Goal: Task Accomplishment & Management: Manage account settings

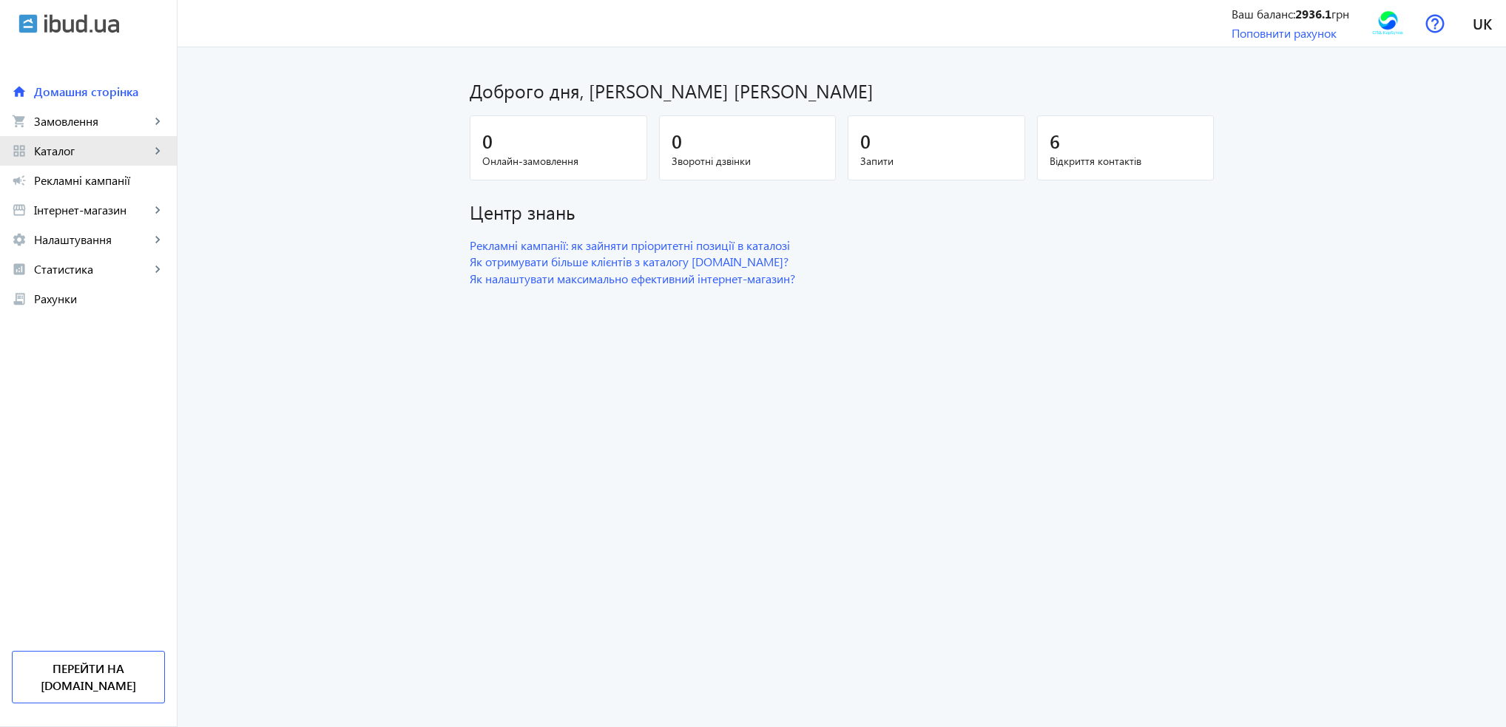
click at [62, 146] on span "Каталог" at bounding box center [92, 151] width 116 height 15
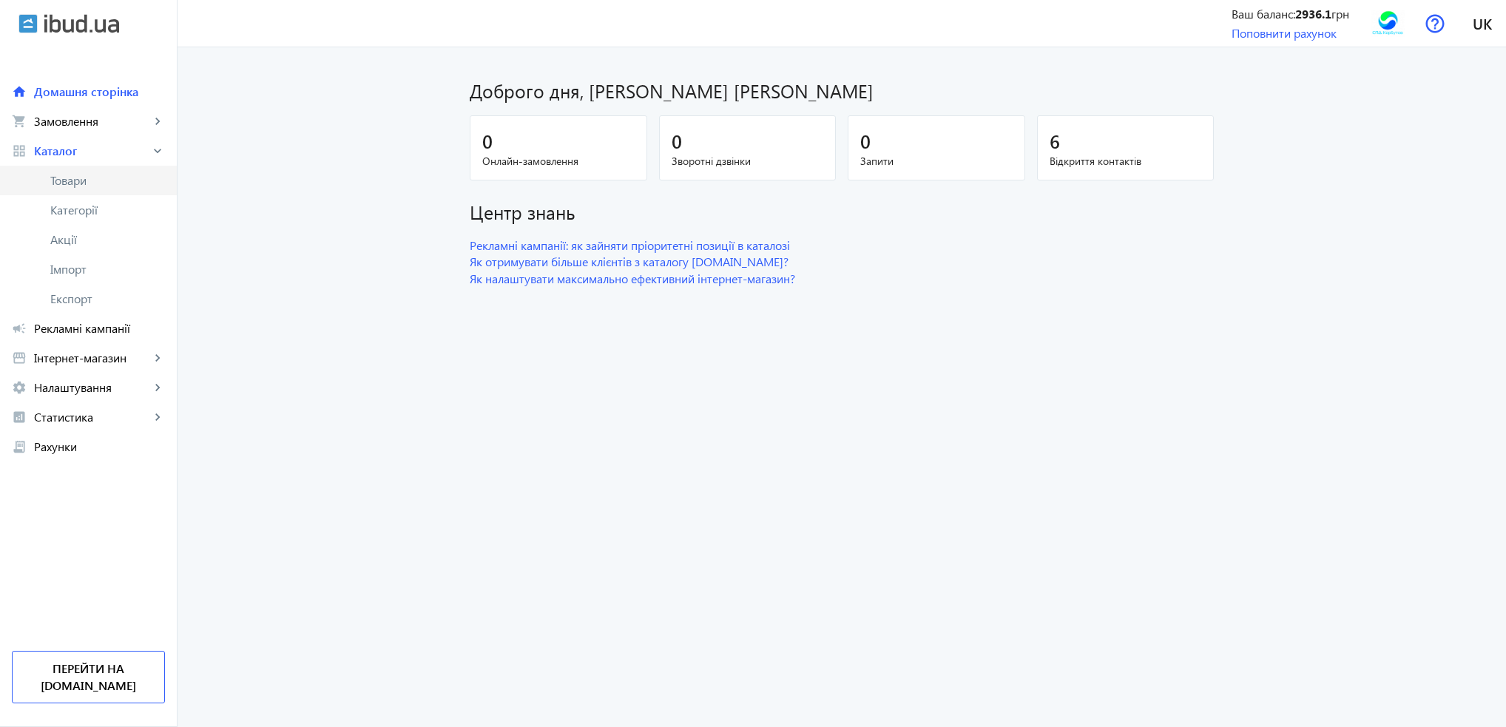
click at [80, 188] on span "Товари" at bounding box center [107, 180] width 115 height 15
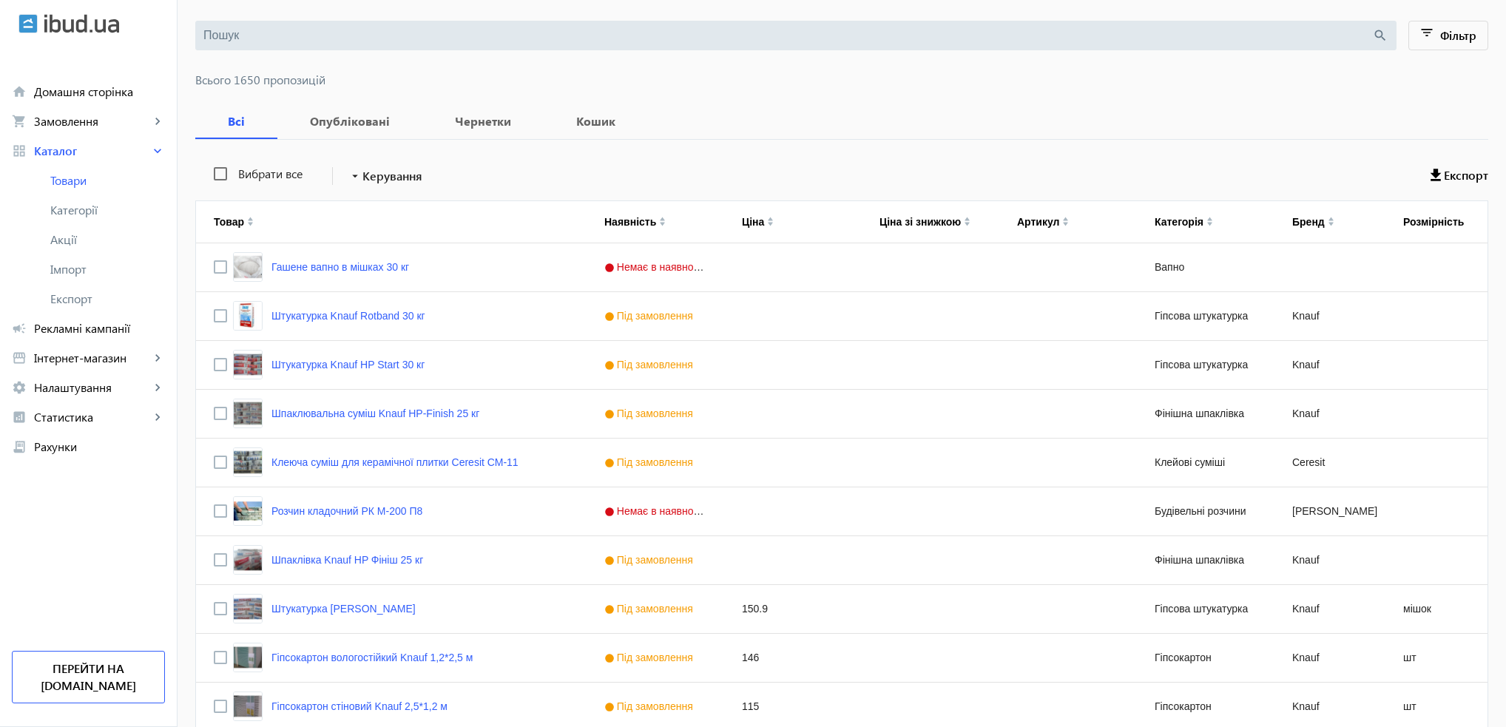
scroll to position [148, 0]
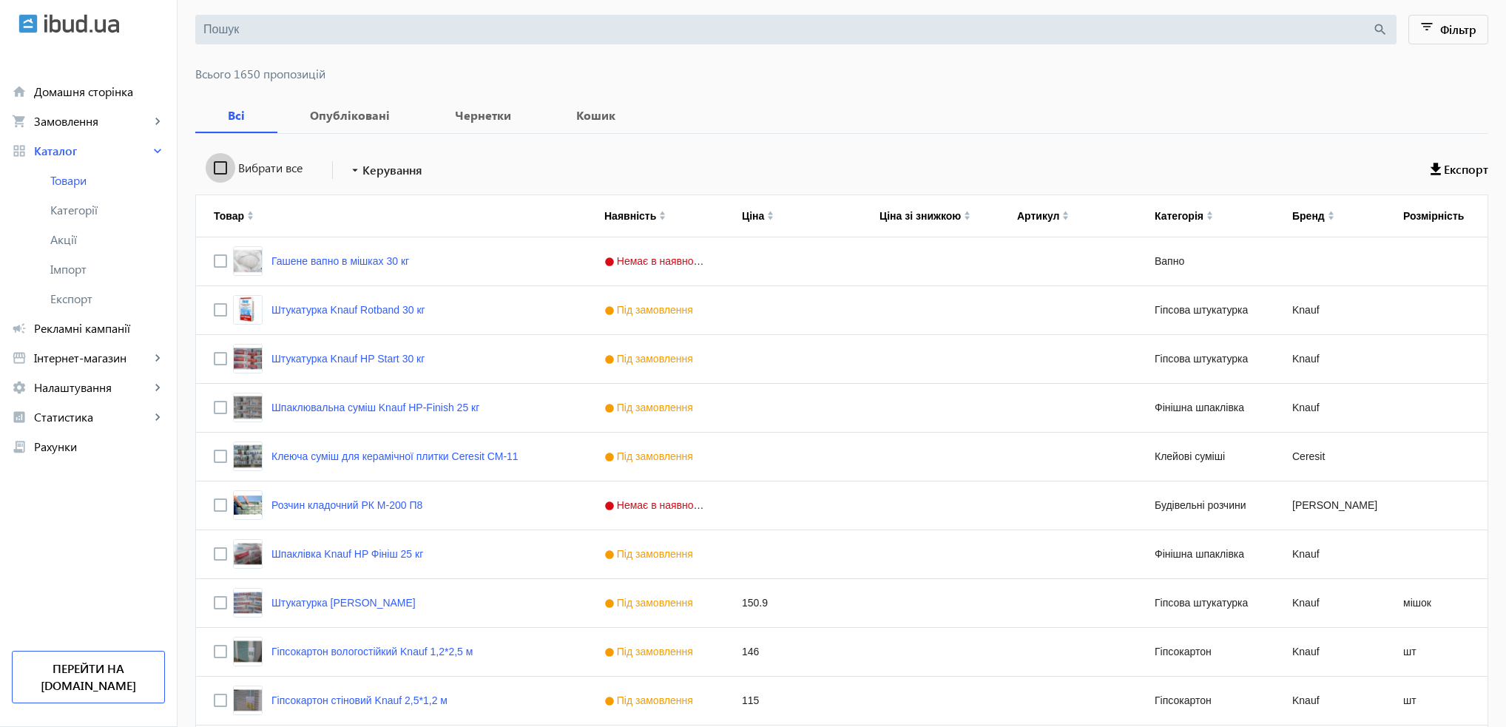
click at [212, 168] on input "Вибрати все" at bounding box center [221, 168] width 30 height 30
checkbox input "true"
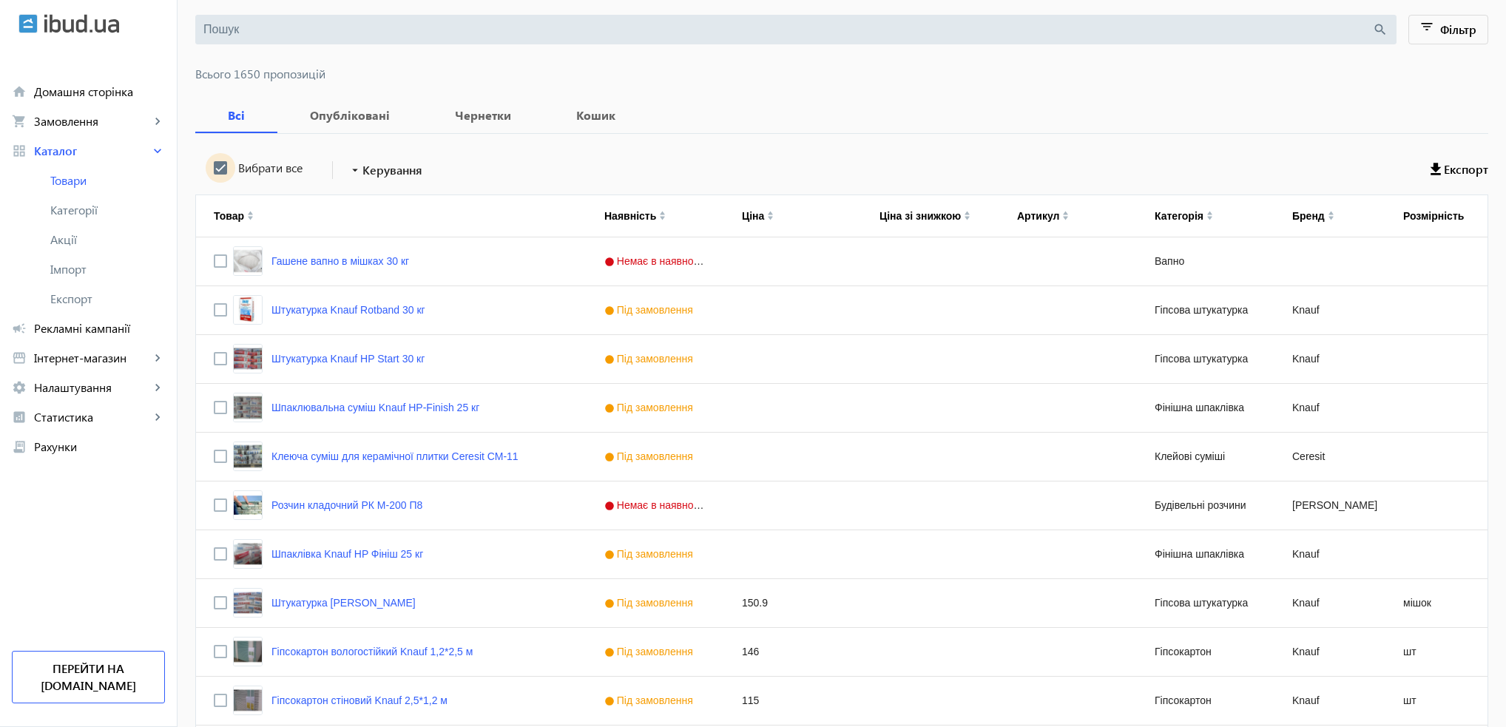
checkbox input "true"
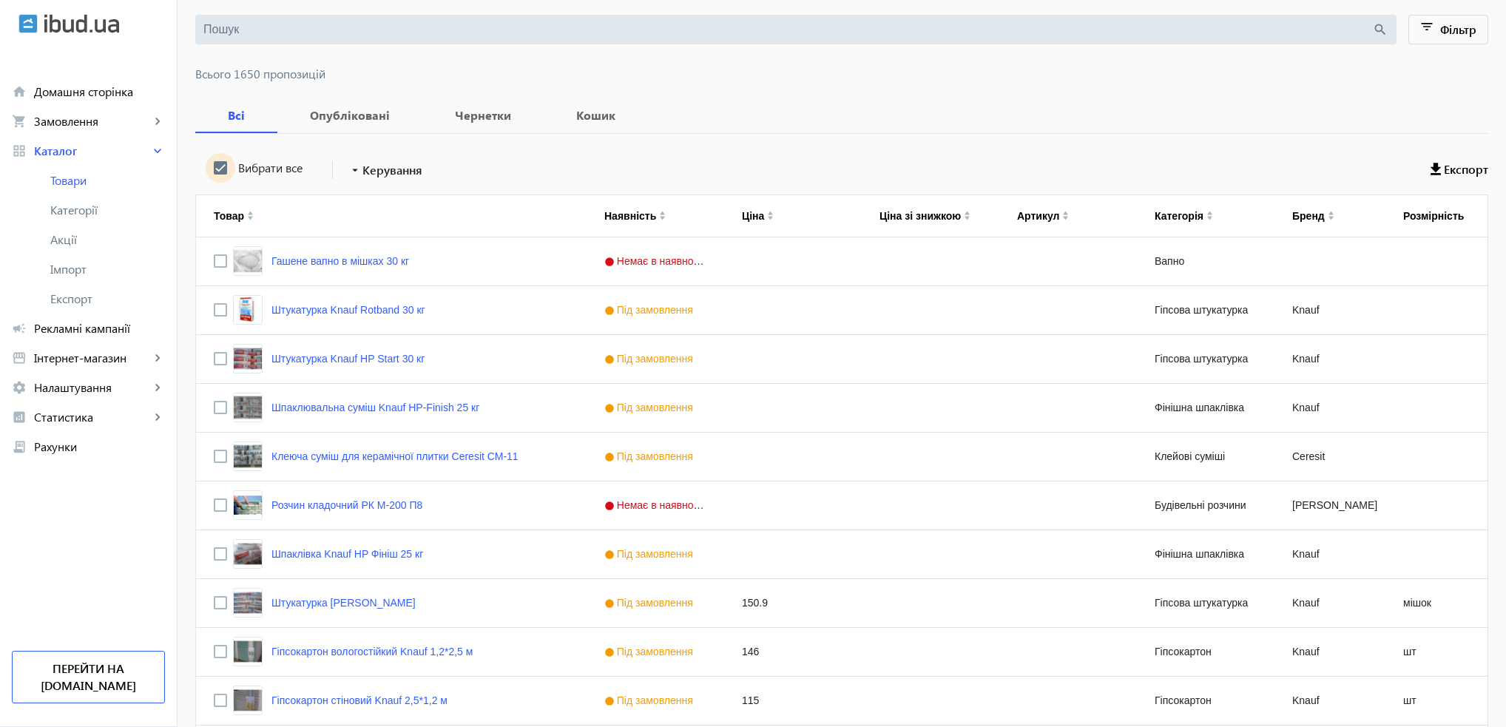
checkbox input "true"
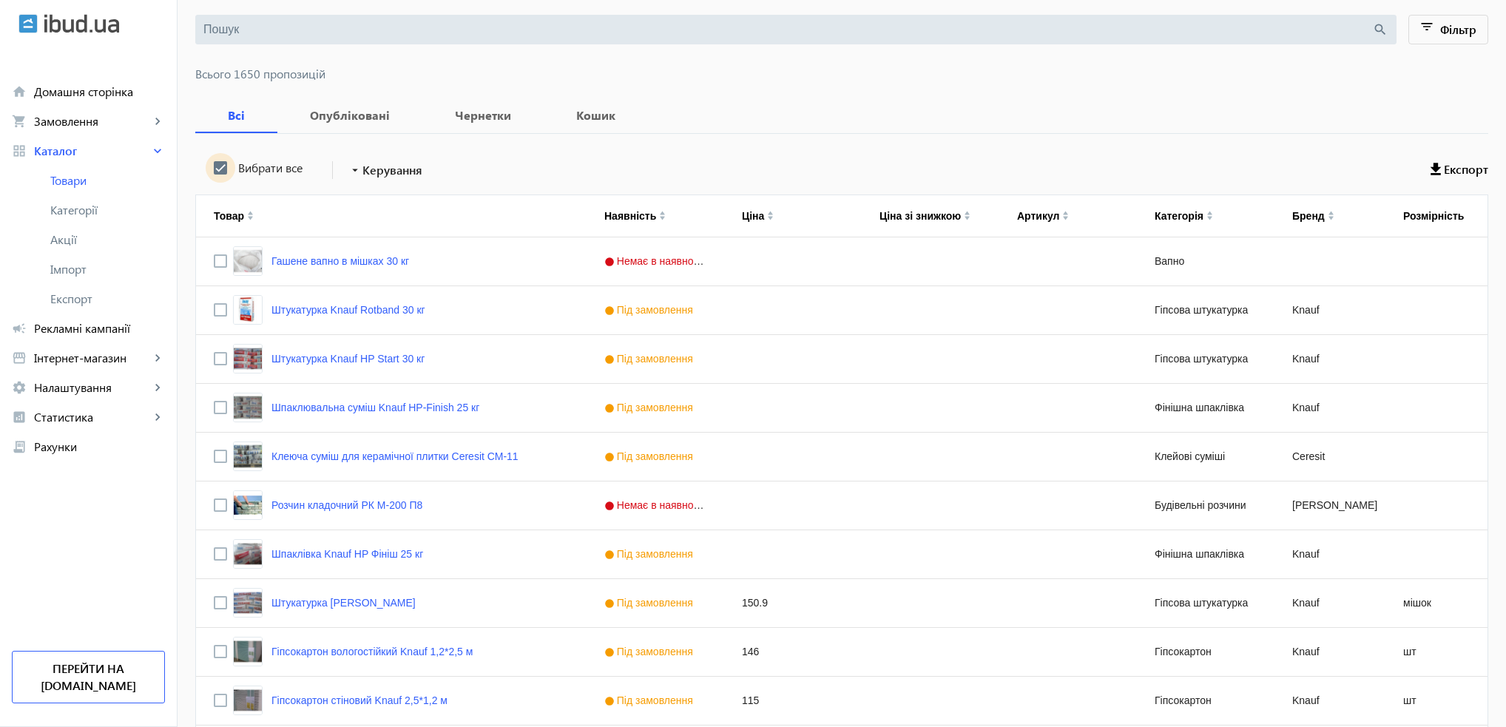
checkbox input "true"
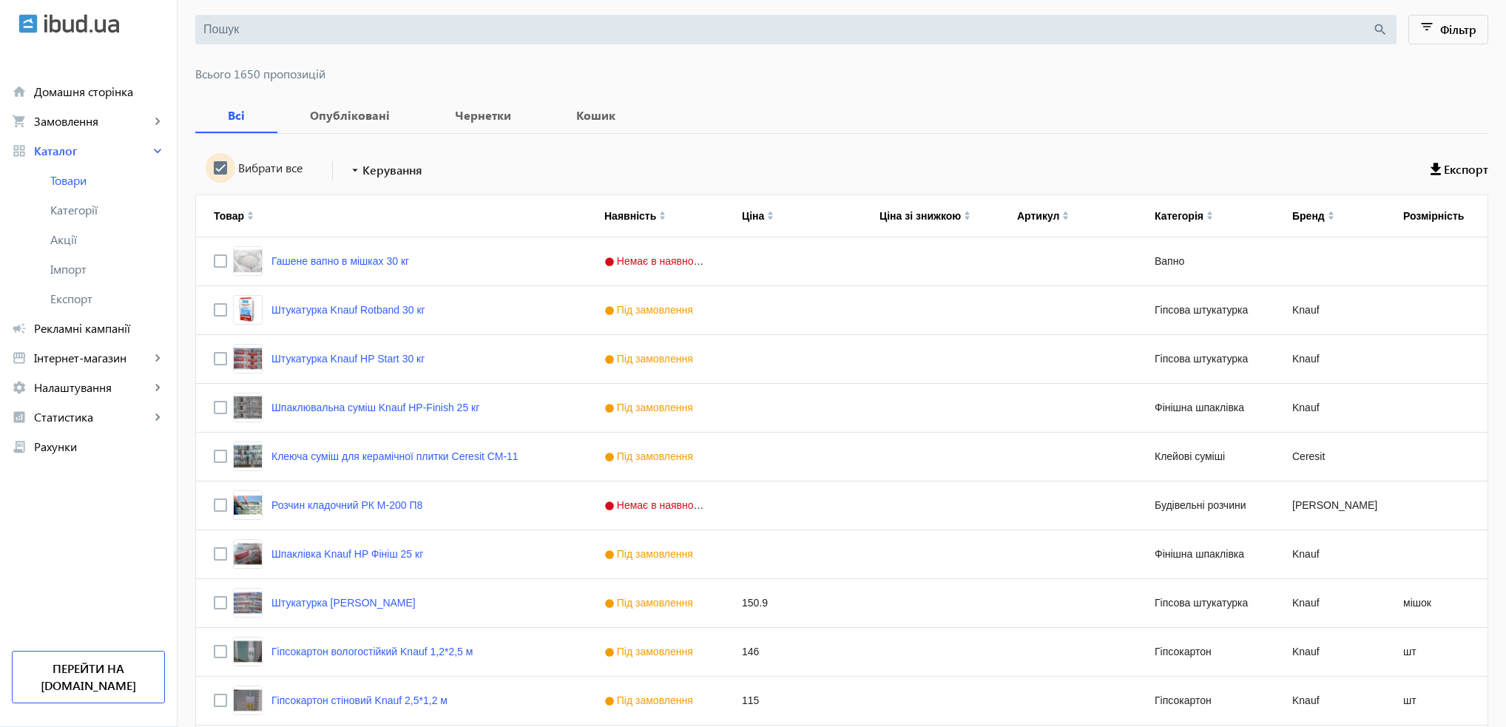
checkbox input "true"
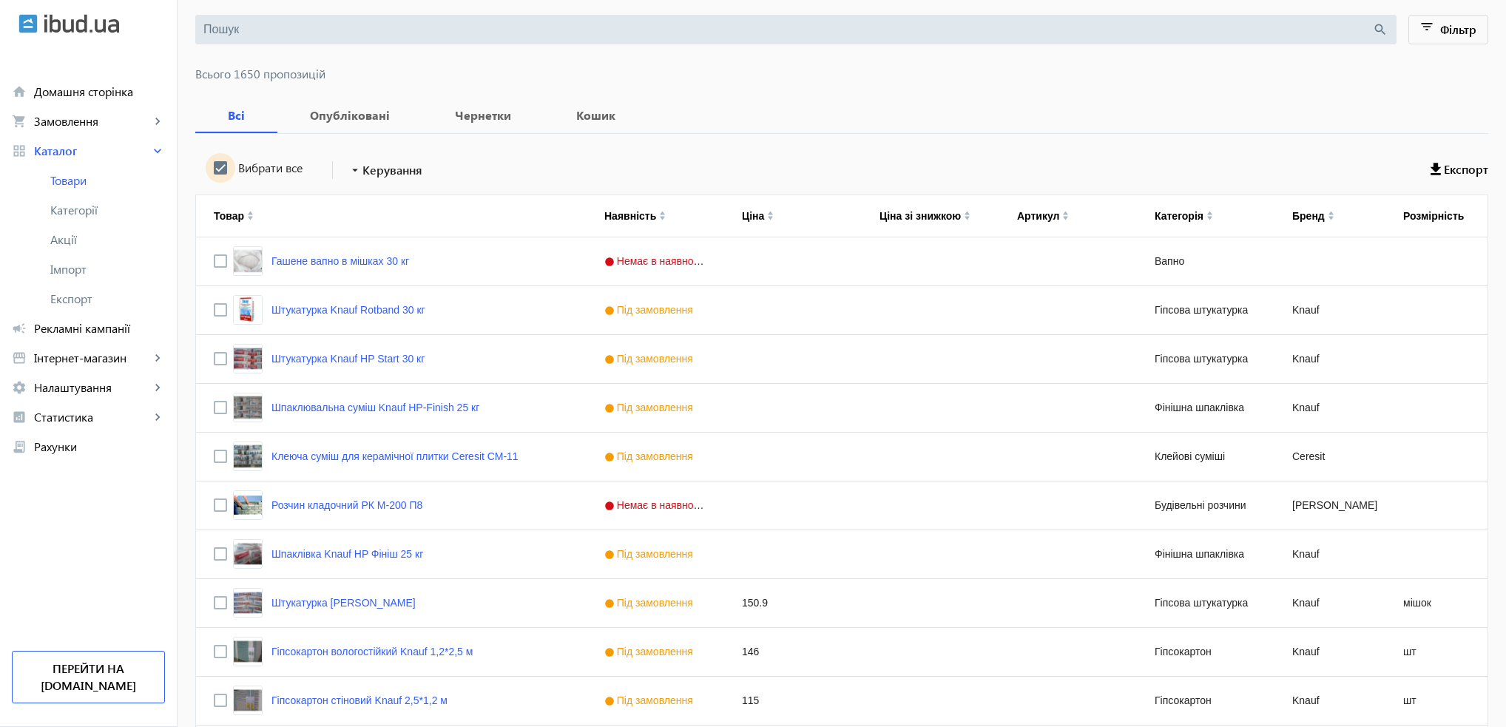
checkbox input "true"
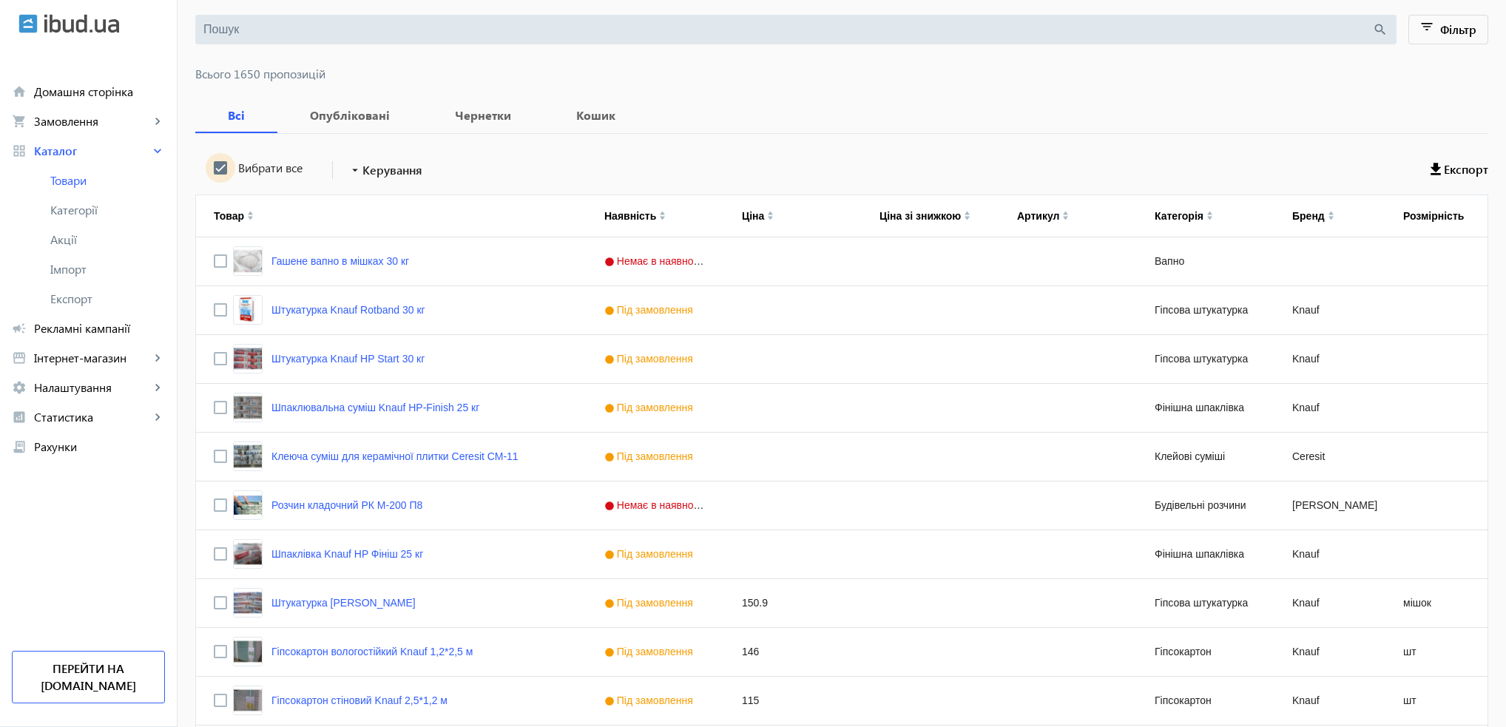
checkbox input "true"
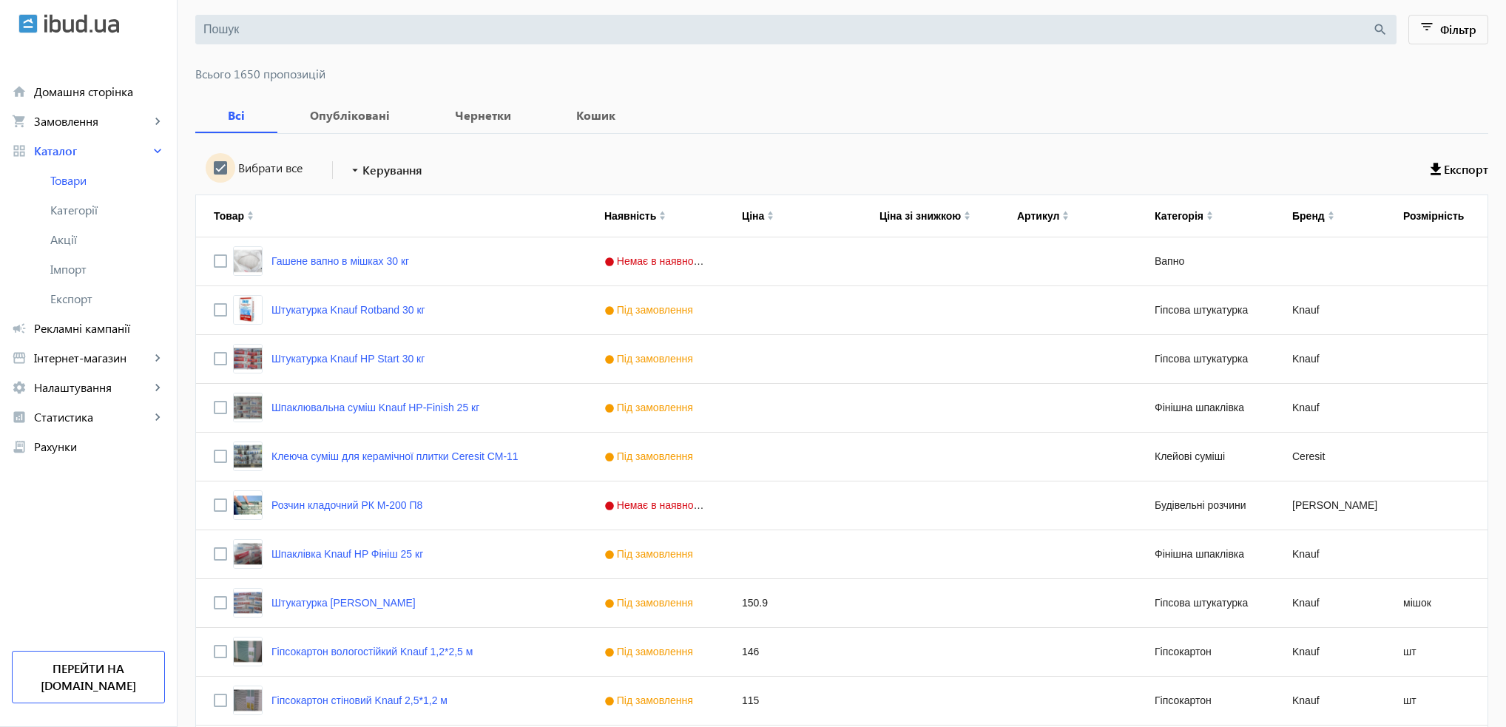
checkbox input "true"
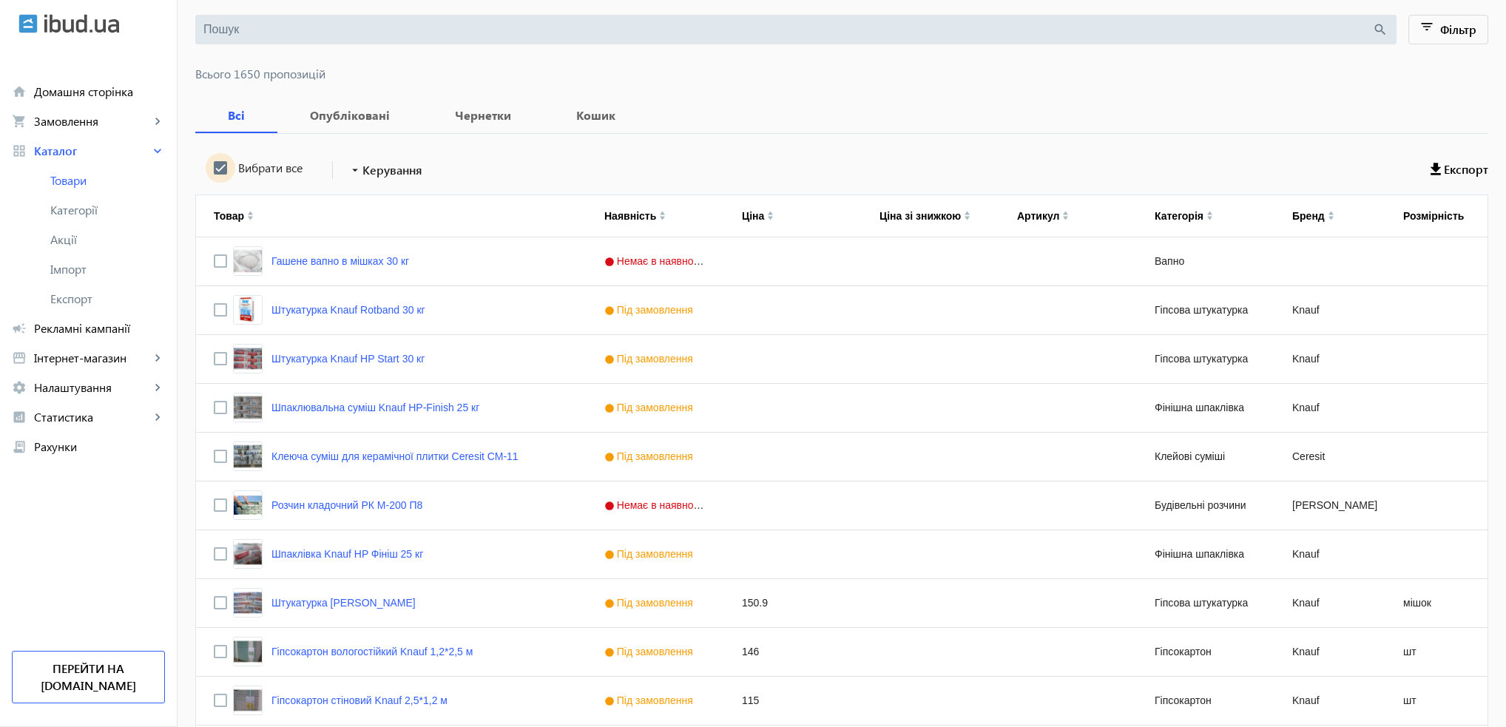
checkbox input "true"
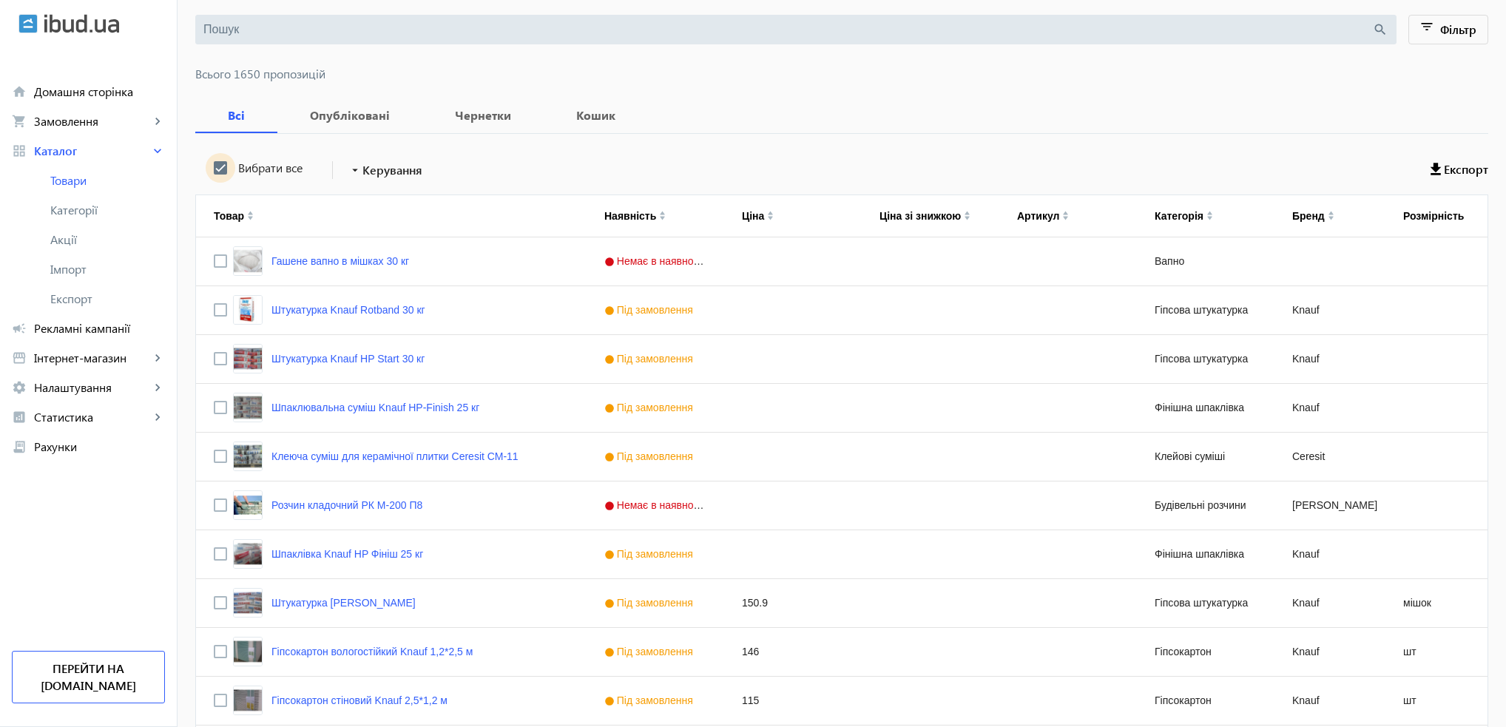
checkbox input "true"
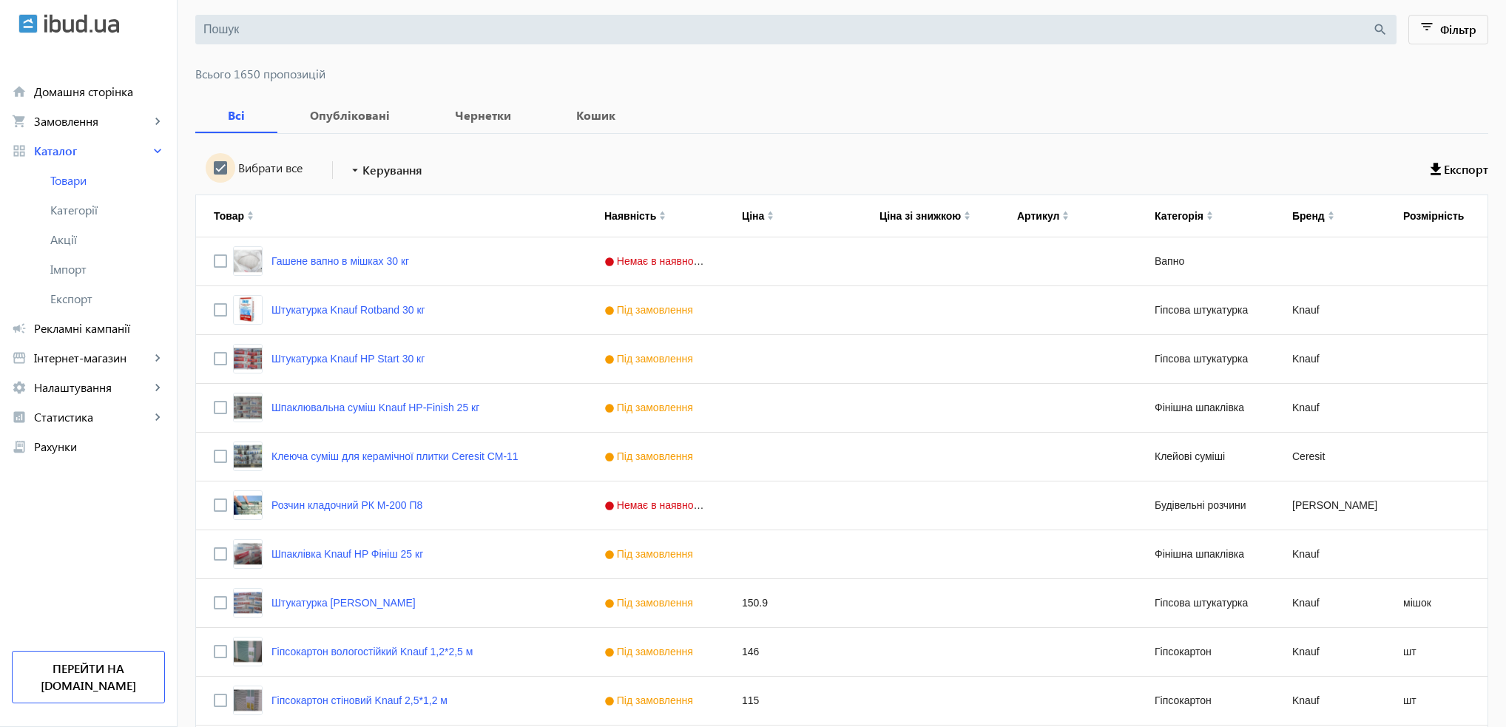
checkbox input "true"
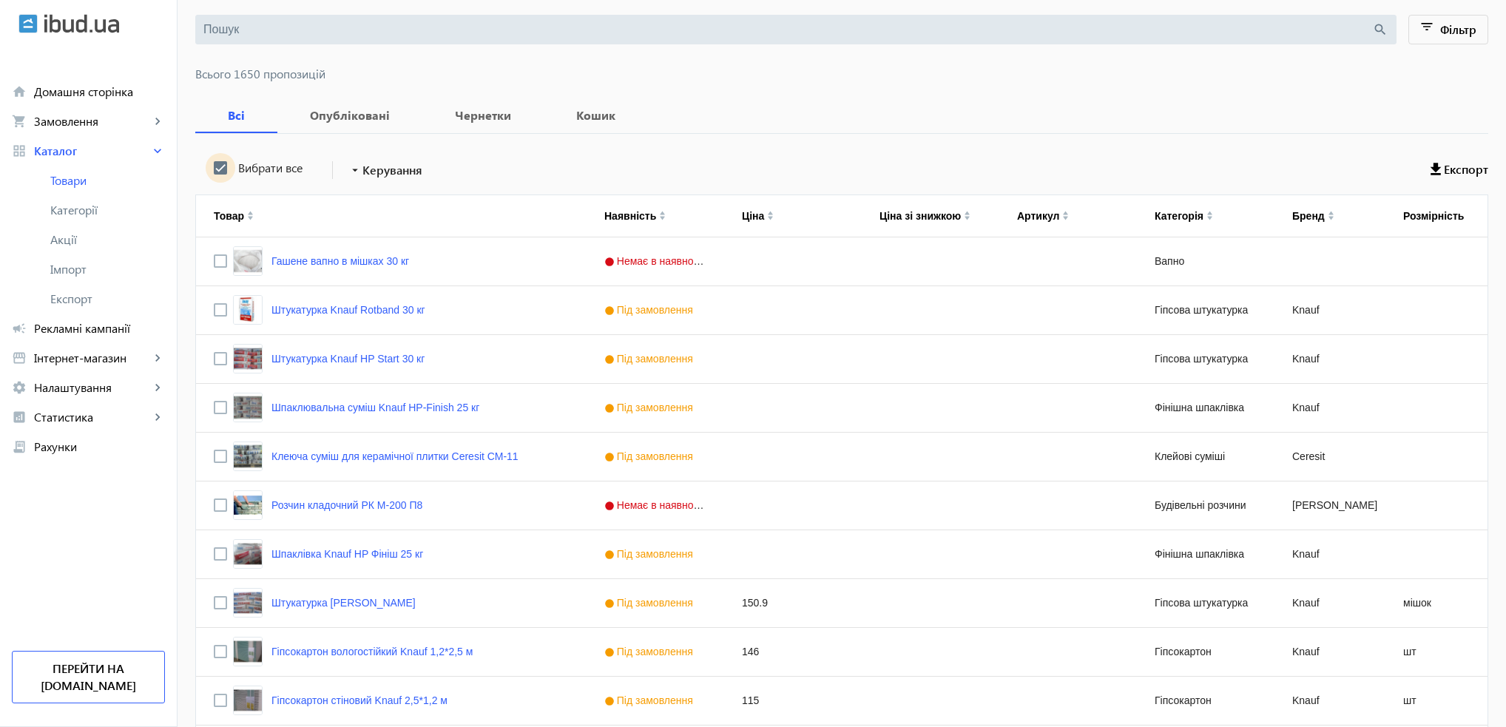
checkbox input "true"
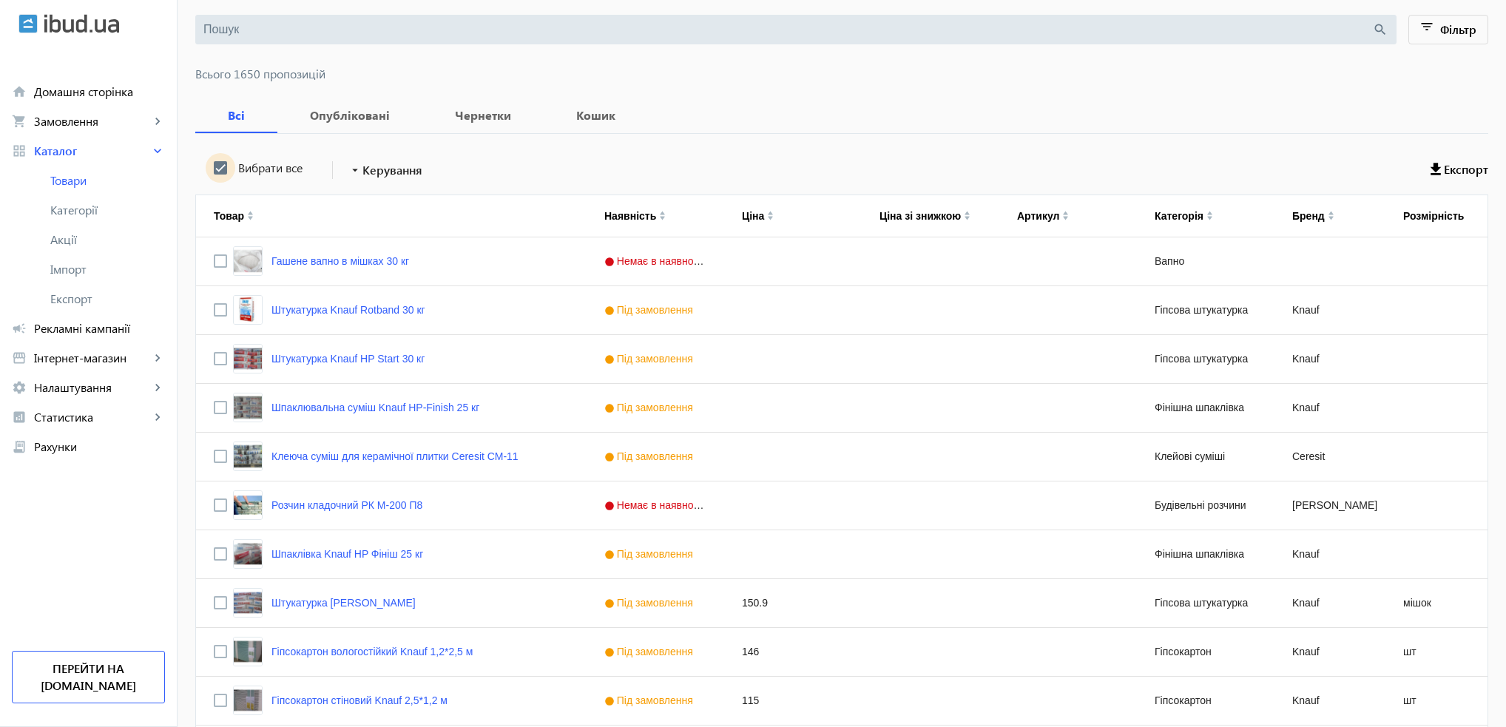
checkbox input "true"
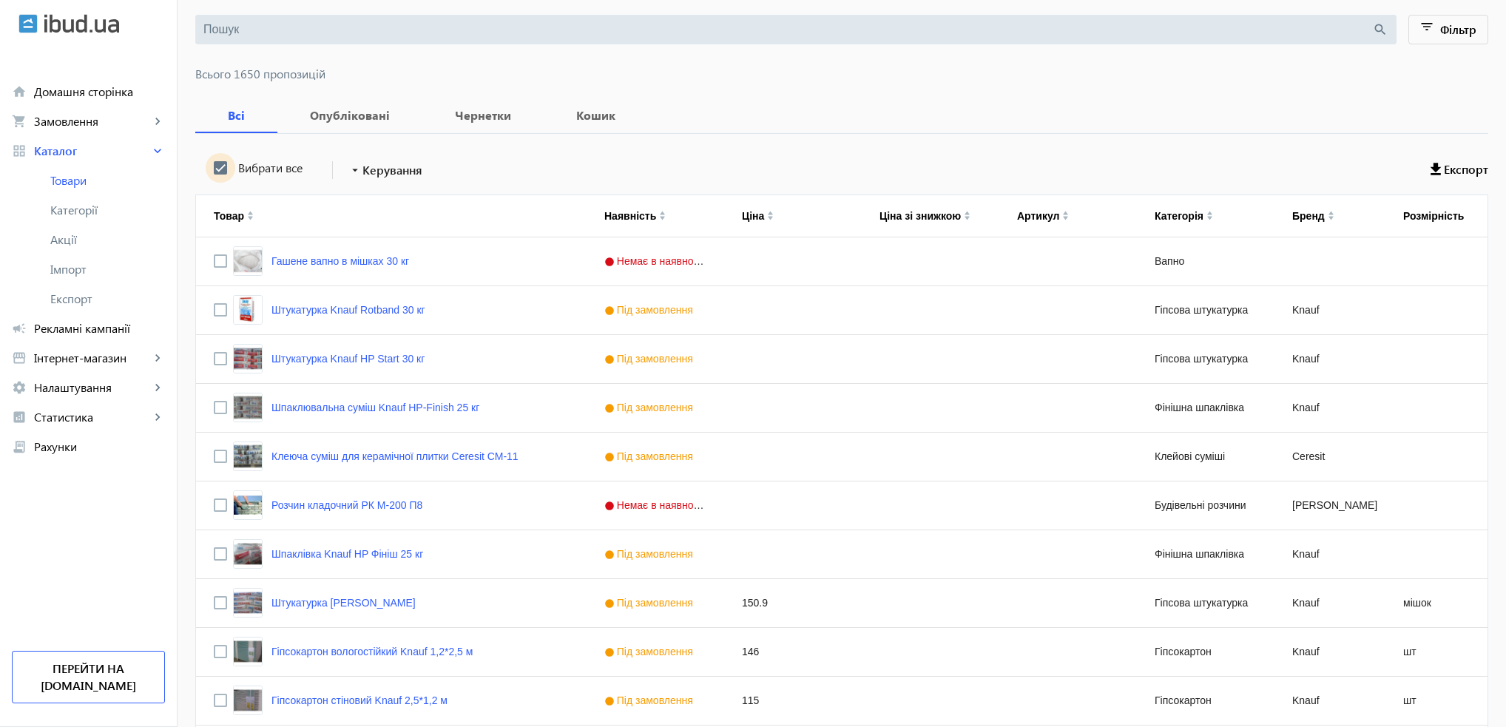
checkbox input "true"
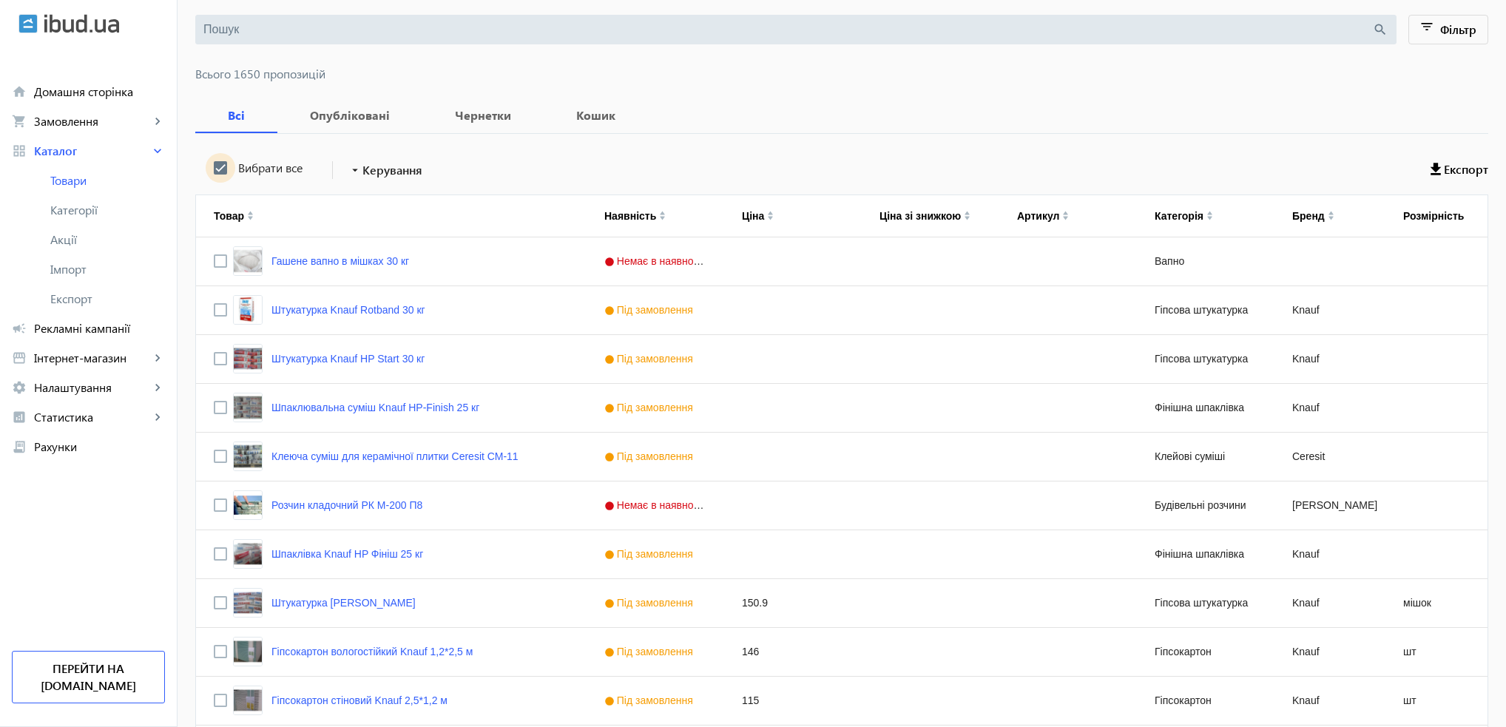
checkbox input "true"
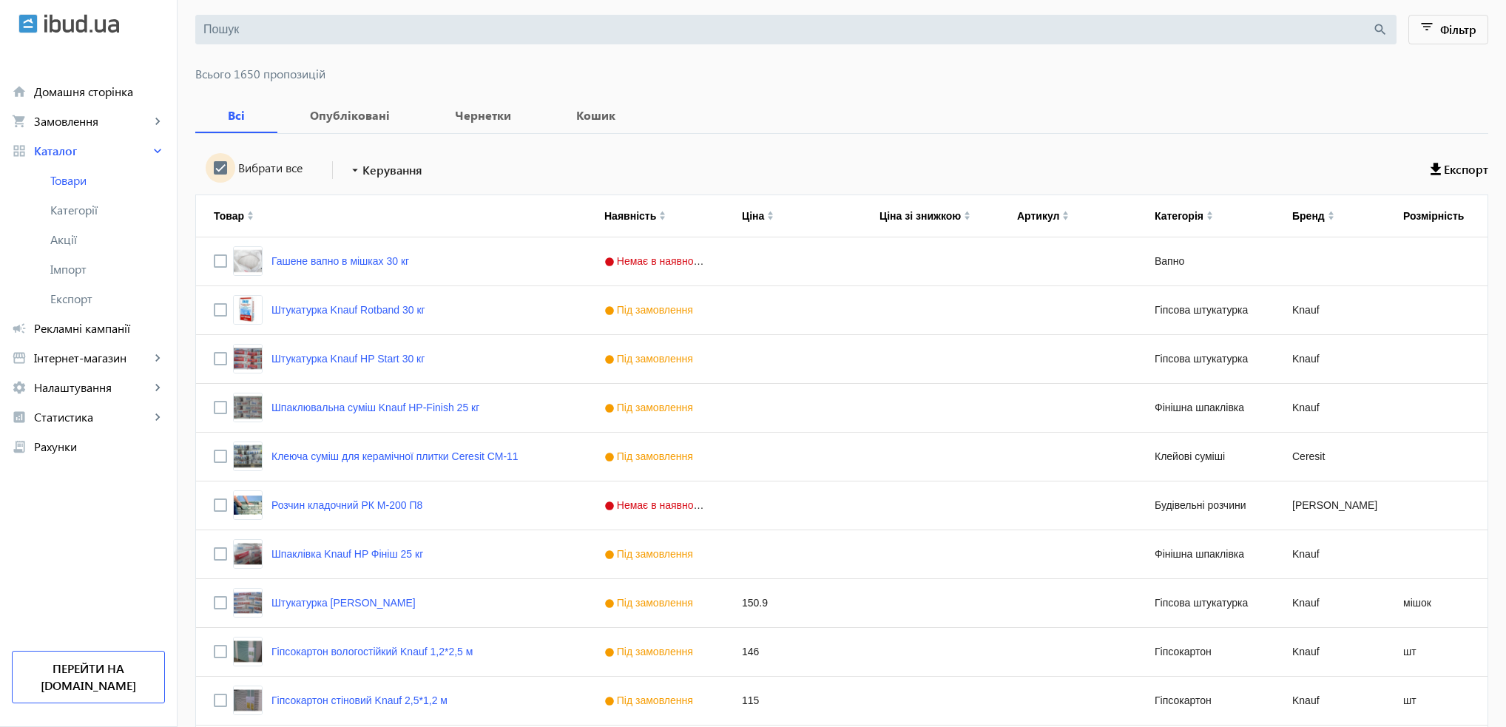
checkbox input "true"
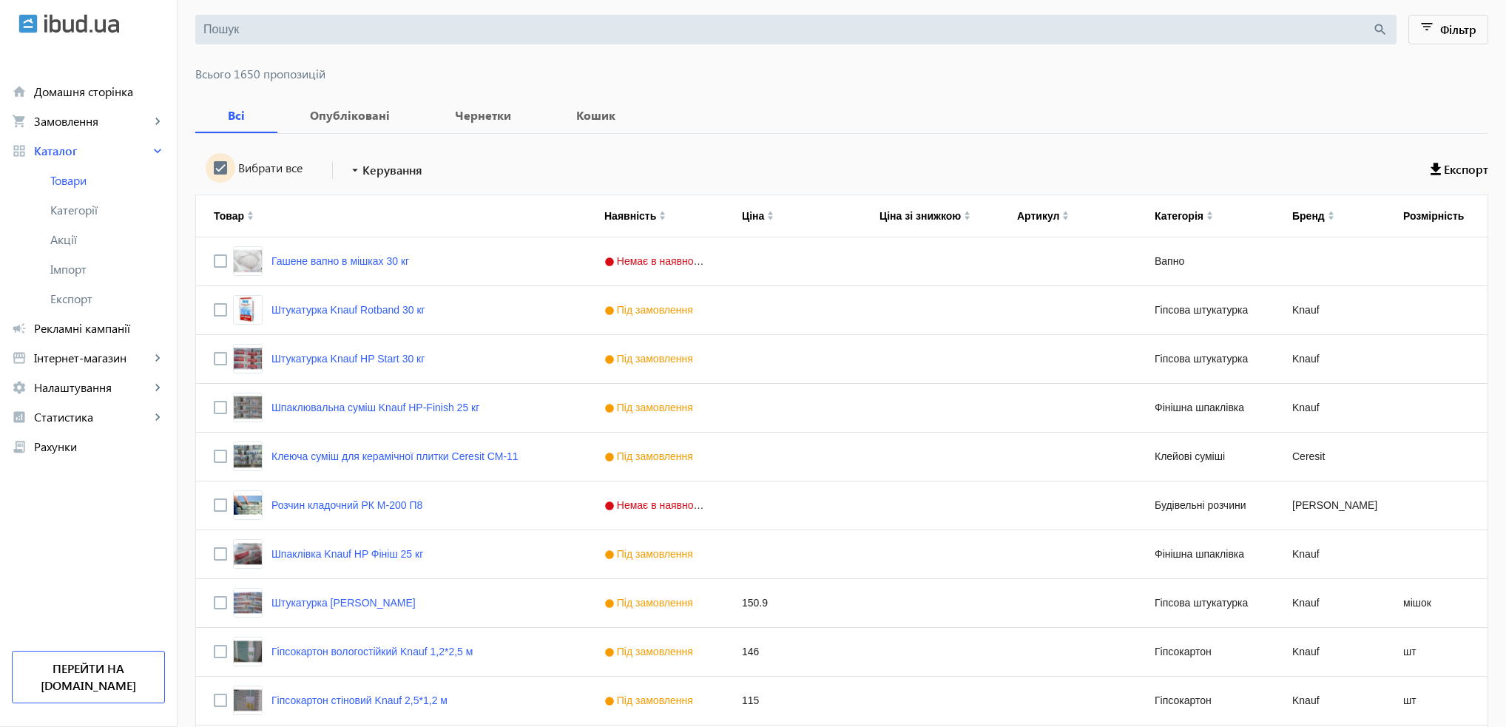
checkbox input "true"
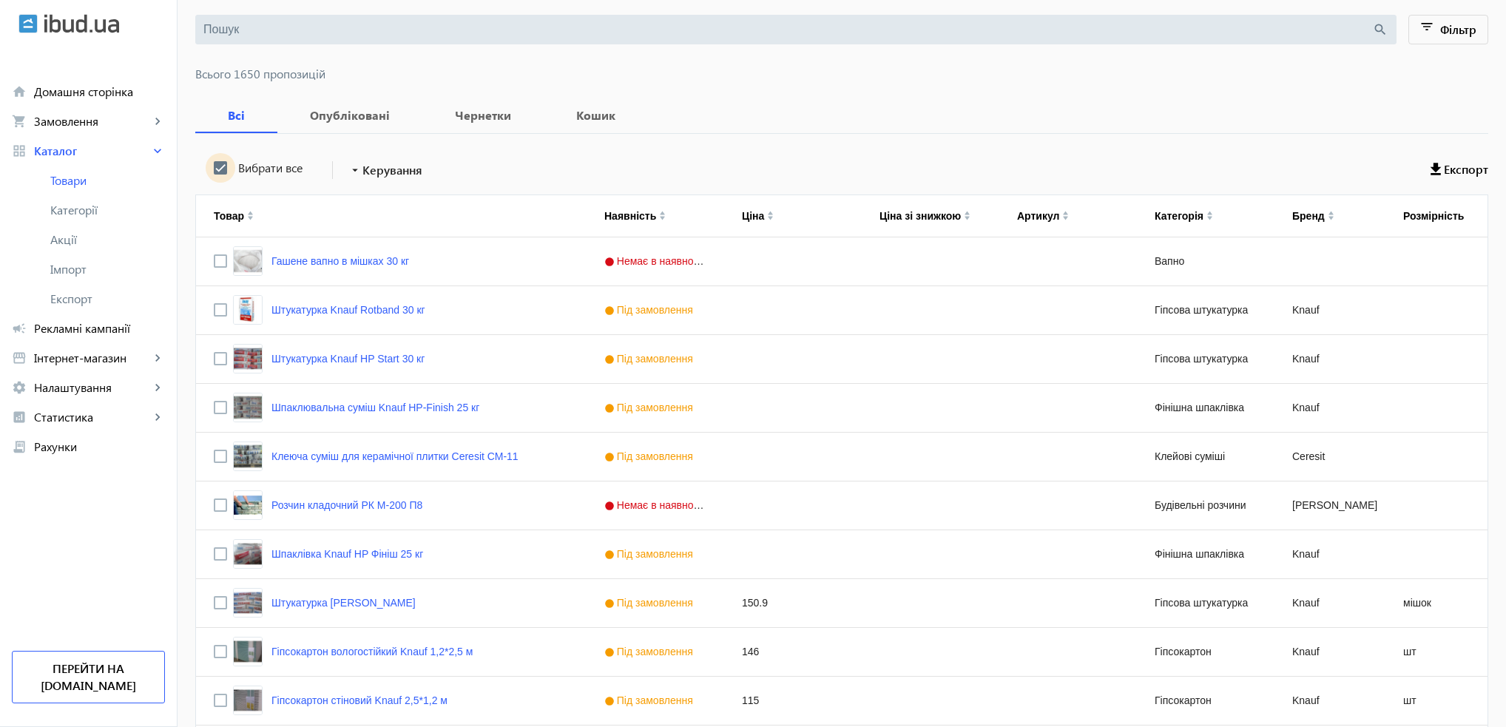
checkbox input "true"
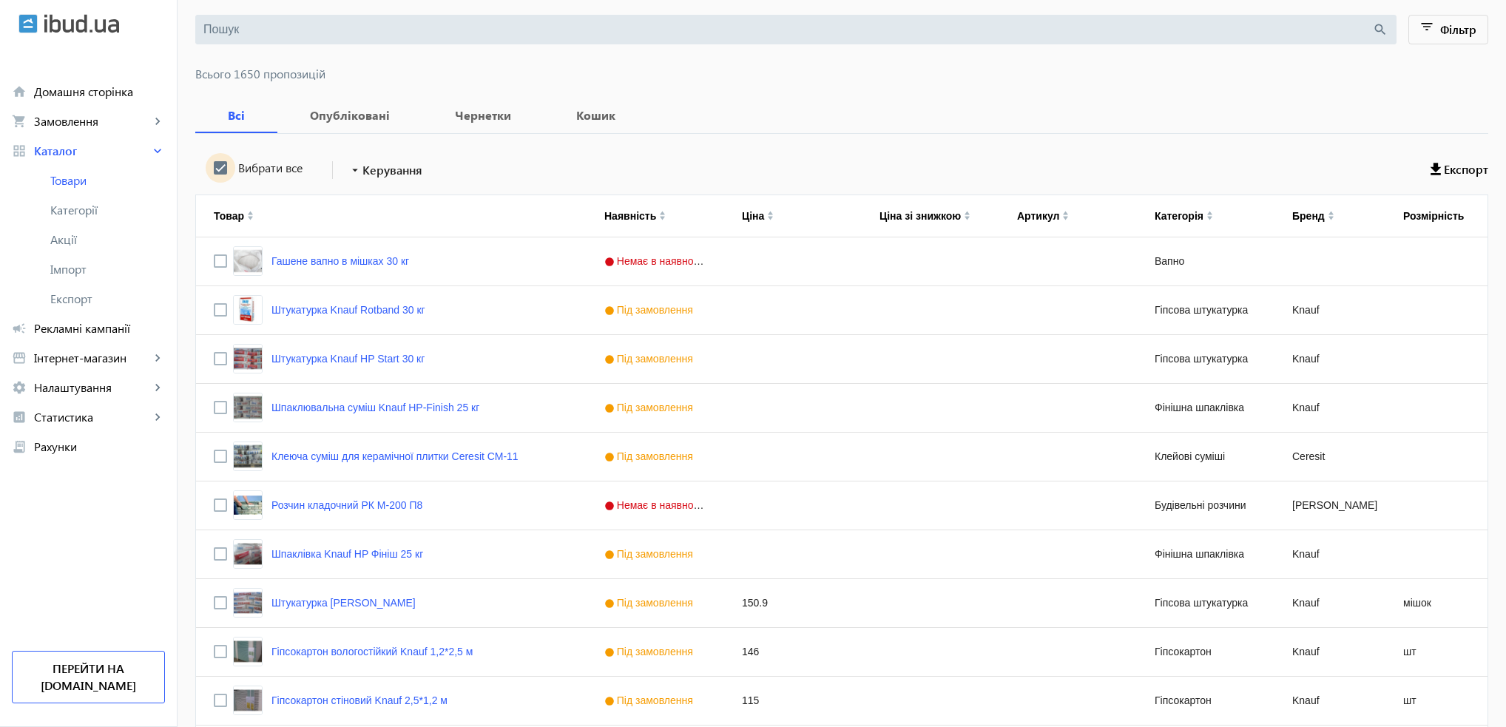
checkbox input "true"
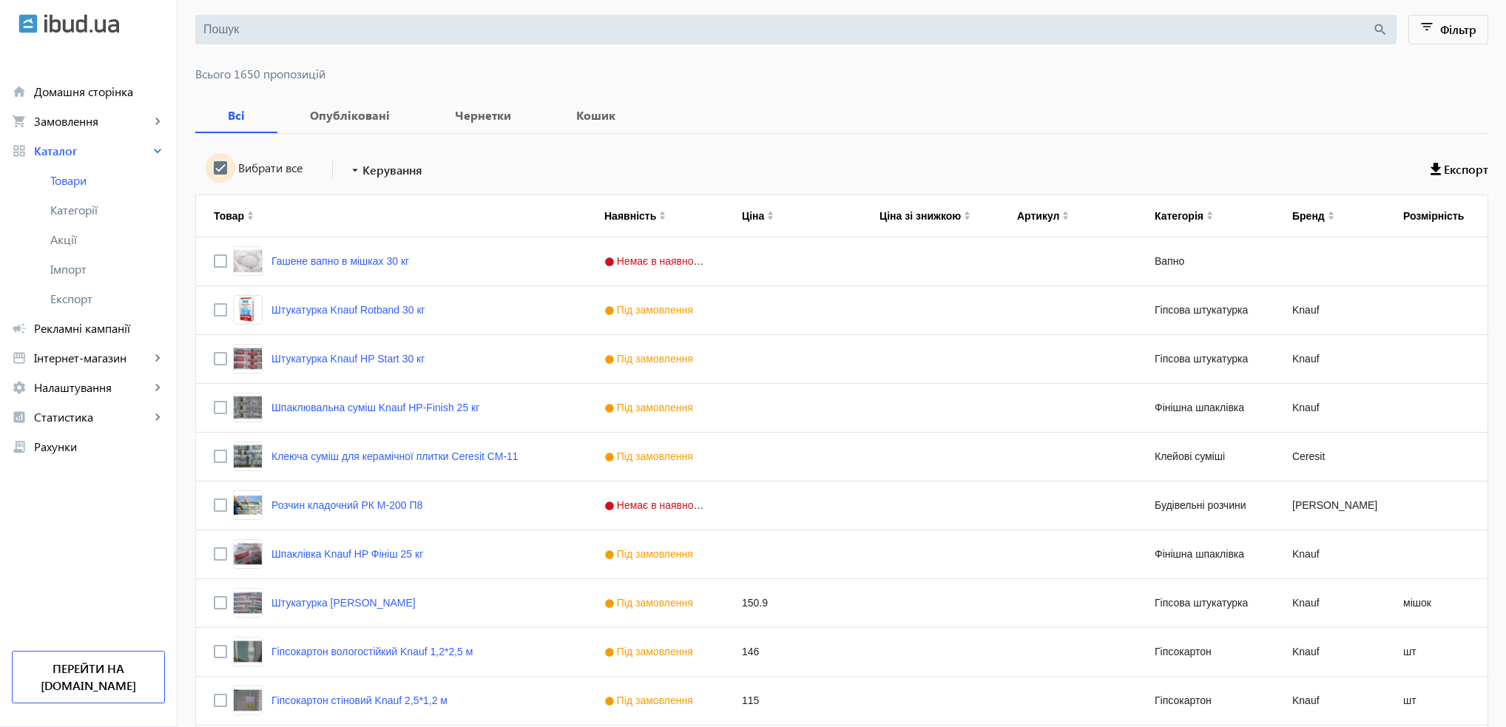
checkbox input "true"
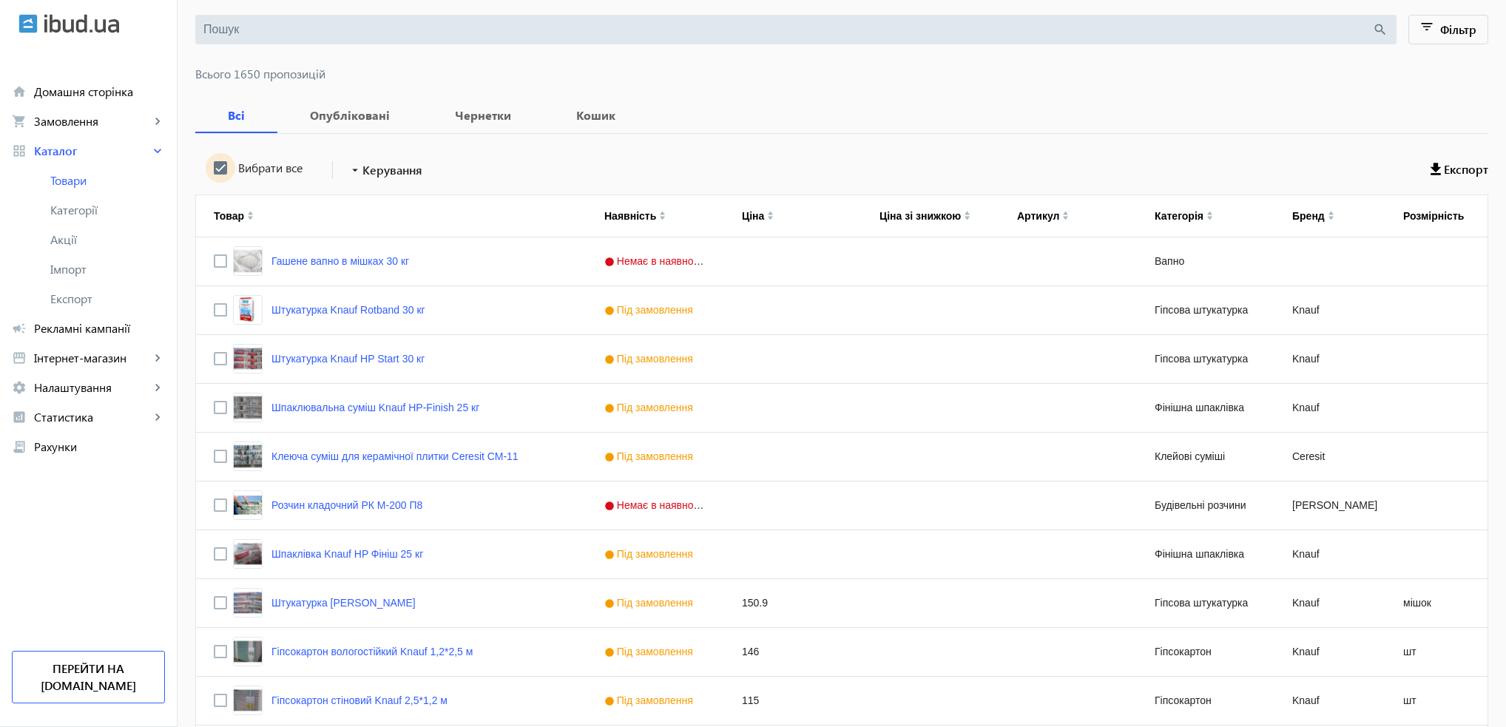
checkbox input "true"
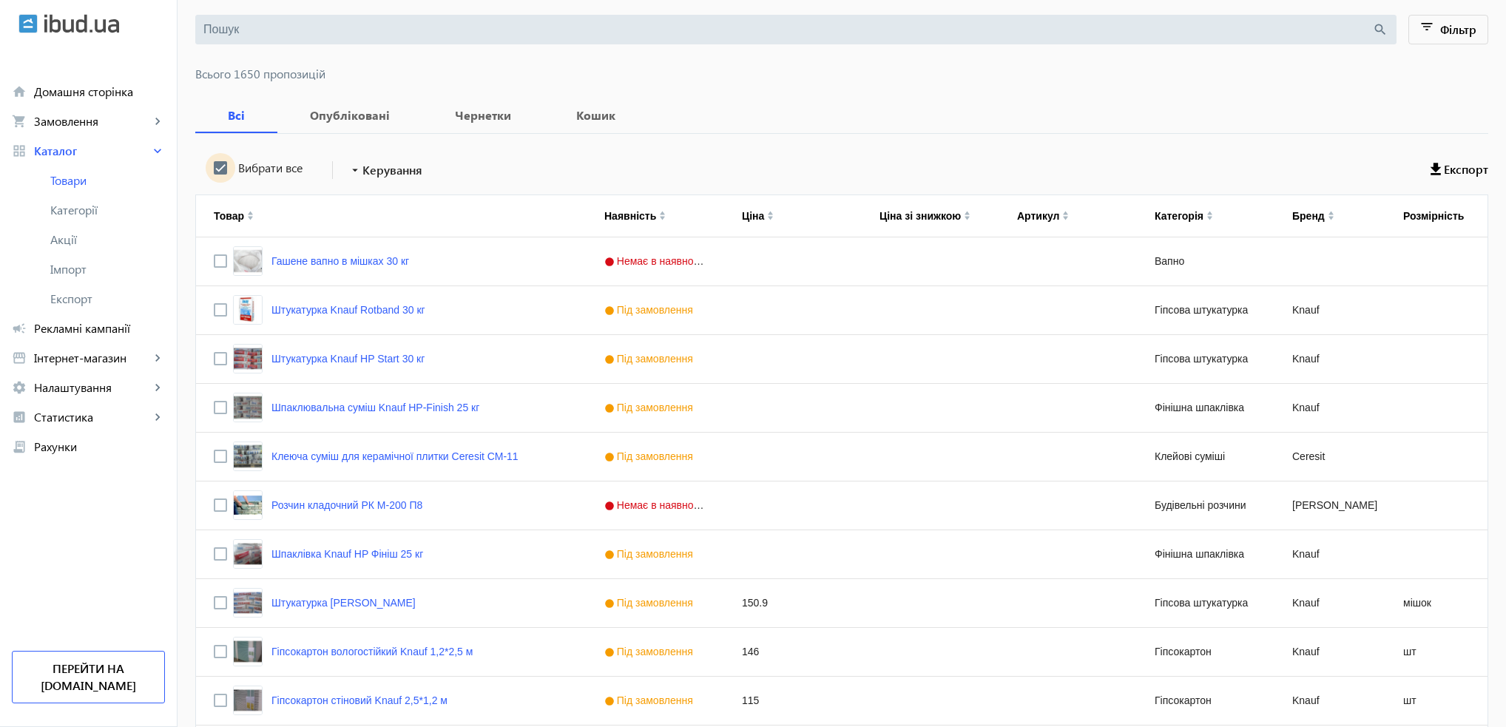
checkbox input "true"
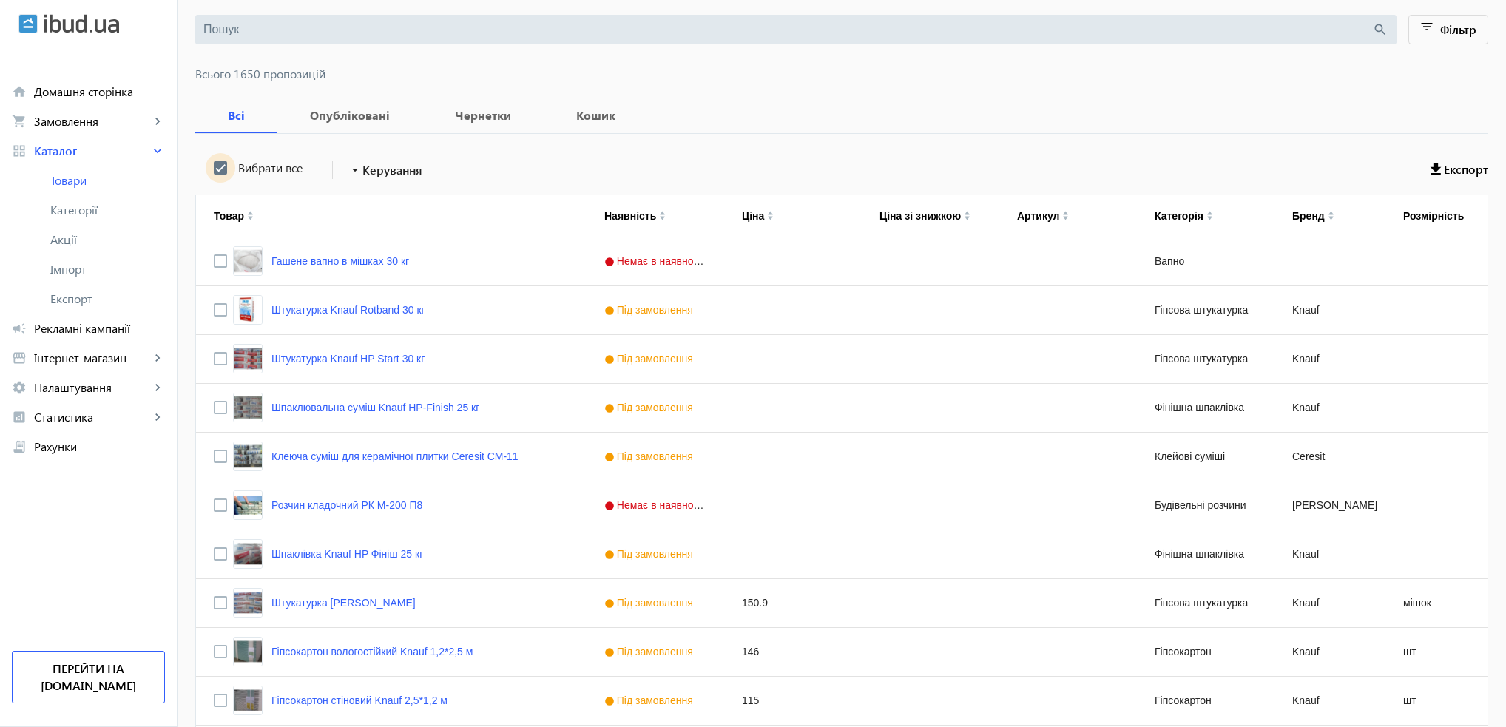
checkbox input "true"
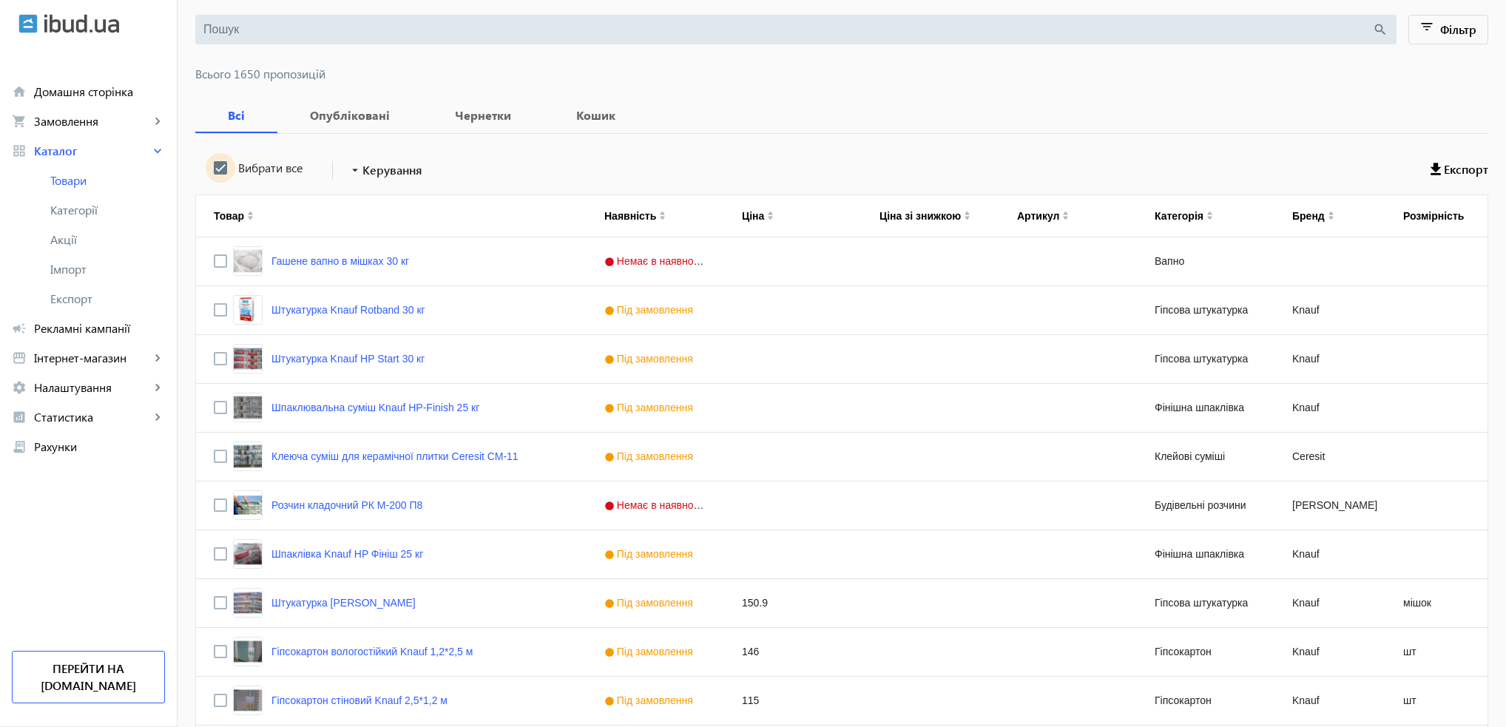
checkbox input "true"
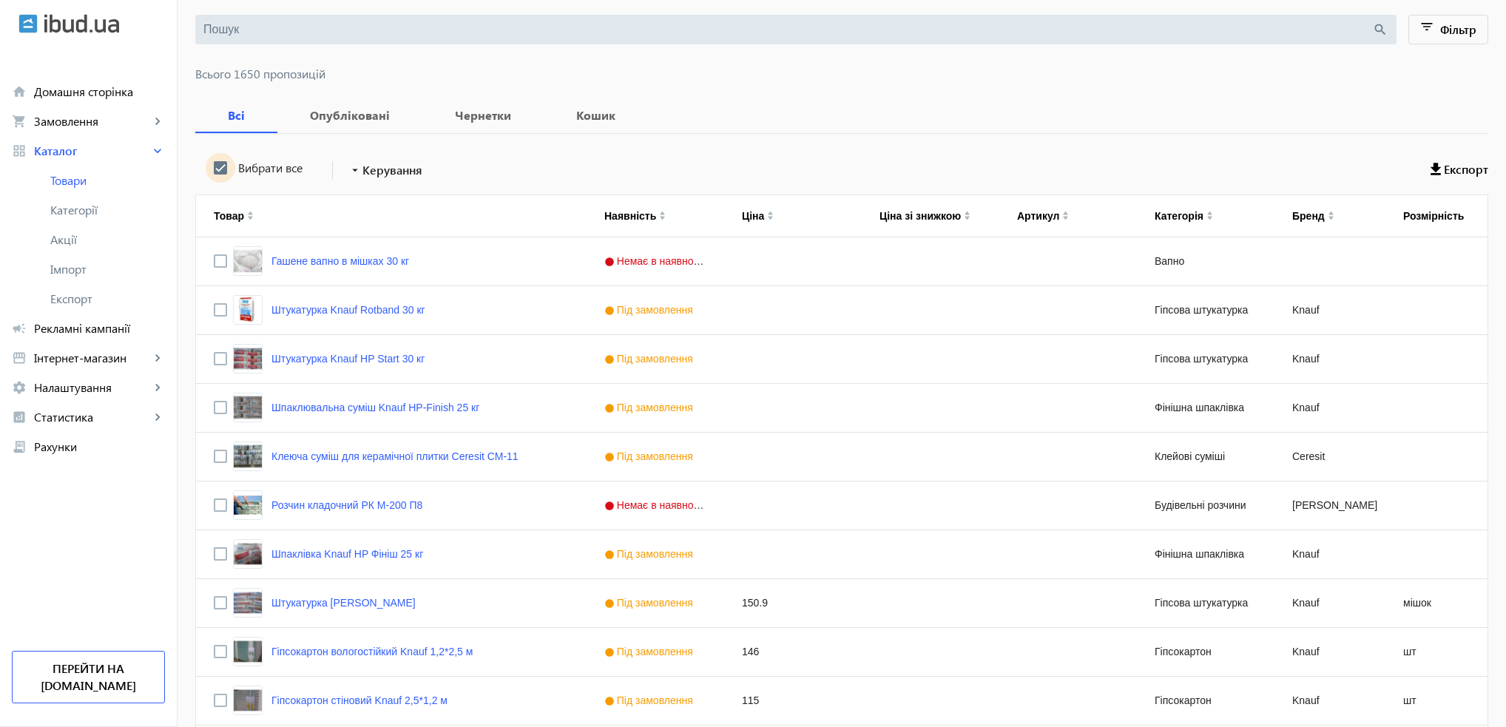
checkbox input "true"
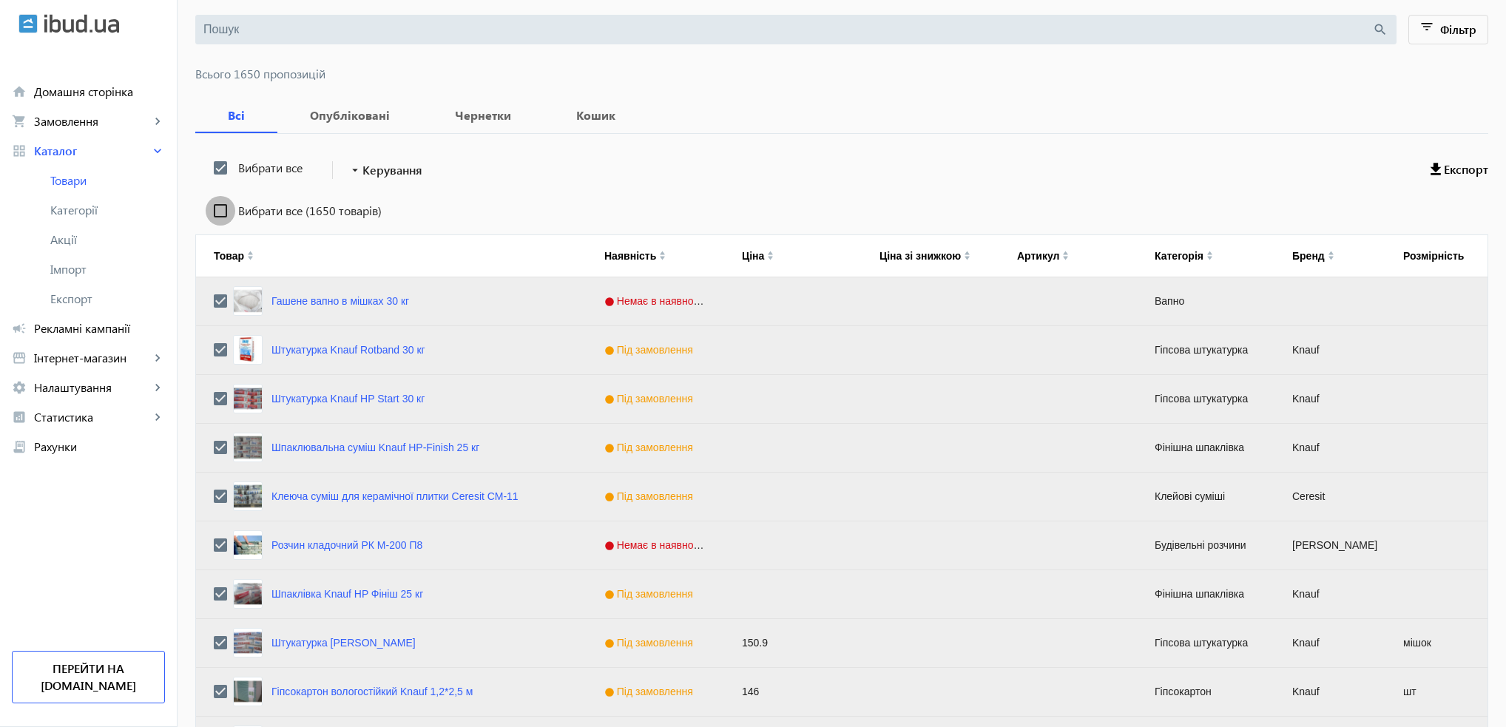
click at [209, 209] on input "Вибрати все (1650 товарів)" at bounding box center [221, 211] width 30 height 30
checkbox input "true"
click at [349, 174] on mat-icon "arrow_drop_down" at bounding box center [355, 170] width 15 height 15
click at [359, 186] on span "Підняти вгору" at bounding box center [436, 180] width 178 height 12
click at [348, 174] on mat-icon "arrow_drop_down" at bounding box center [355, 170] width 15 height 15
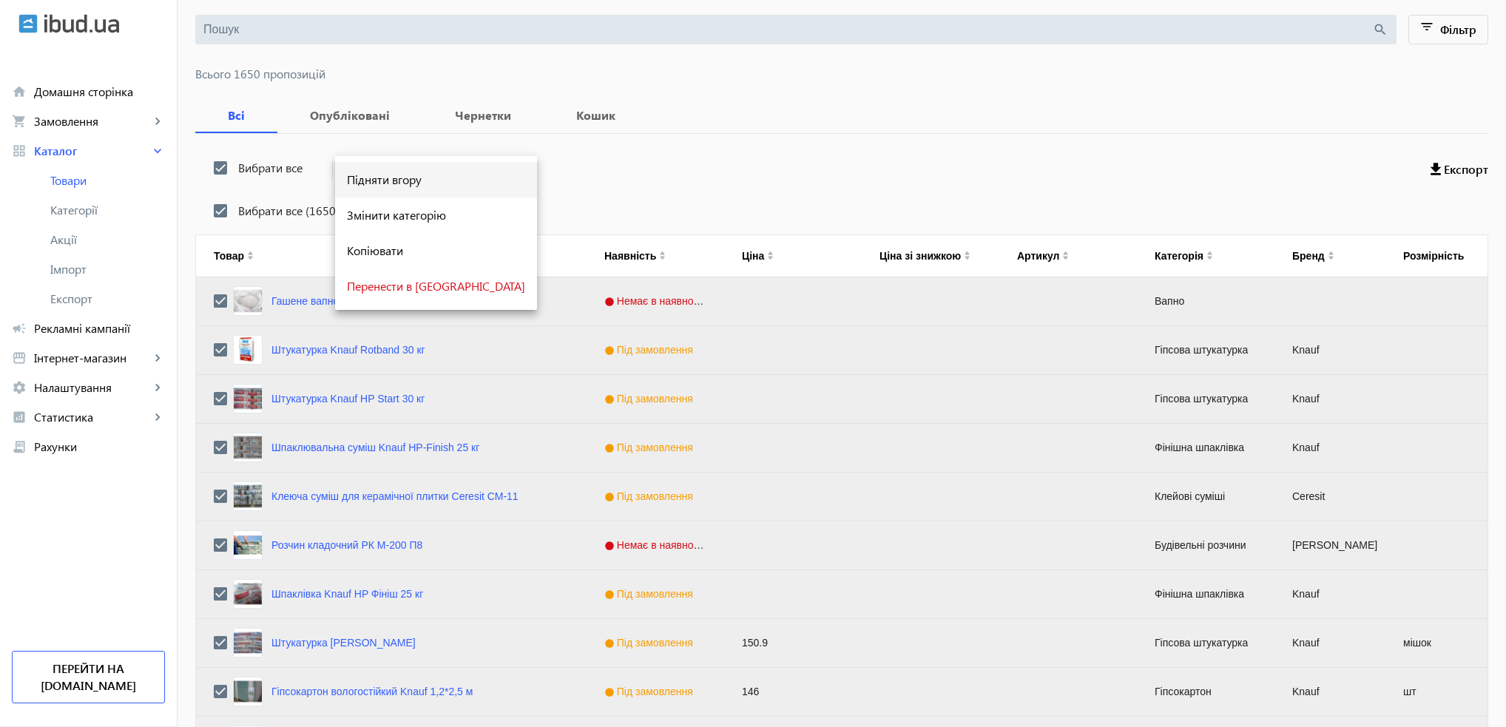
click at [350, 186] on span "Підняти вгору" at bounding box center [436, 180] width 178 height 12
